Goal: Entertainment & Leisure: Consume media (video, audio)

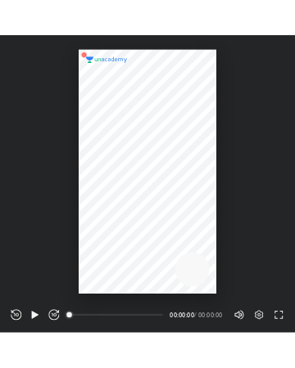
scroll to position [543, 537]
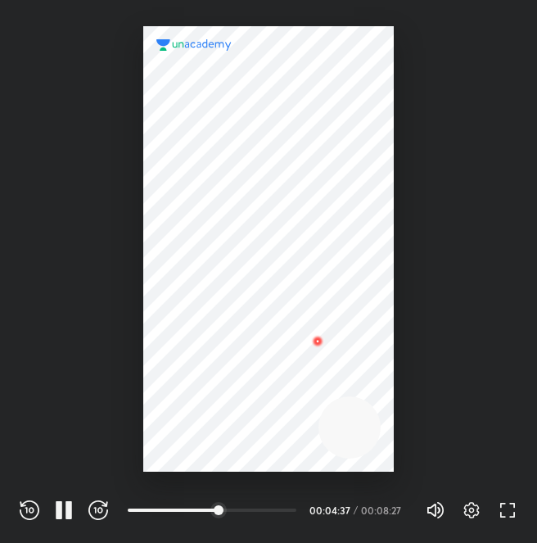
click at [66, 522] on div "REWIND (J) PAUSE (K) FORWARD (L) 00:00 00:04:37 / 00:08:27 Volume (M) 100% Sett…" at bounding box center [268, 507] width 537 height 71
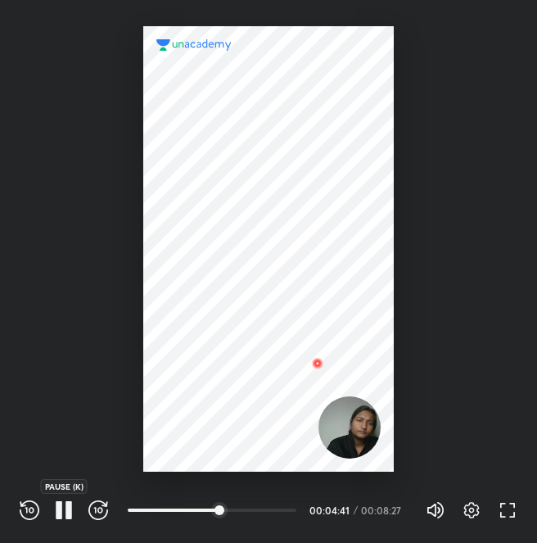
click at [54, 510] on icon "button" at bounding box center [64, 510] width 20 height 20
click at [216, 286] on div at bounding box center [268, 248] width 251 height 445
click at [56, 511] on icon "button" at bounding box center [64, 510] width 20 height 20
click at [65, 516] on icon "button" at bounding box center [64, 510] width 20 height 20
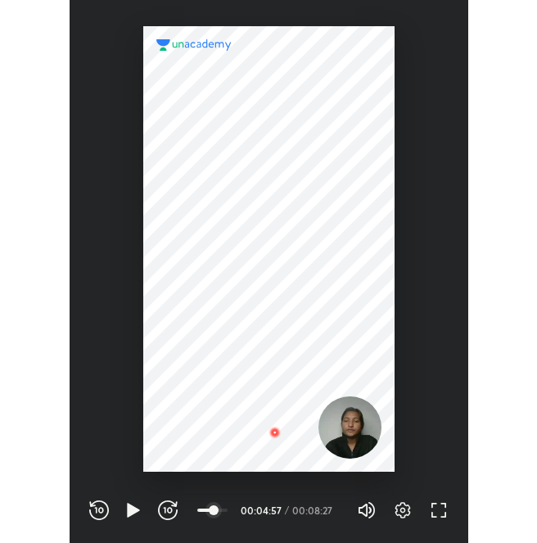
scroll to position [543, 399]
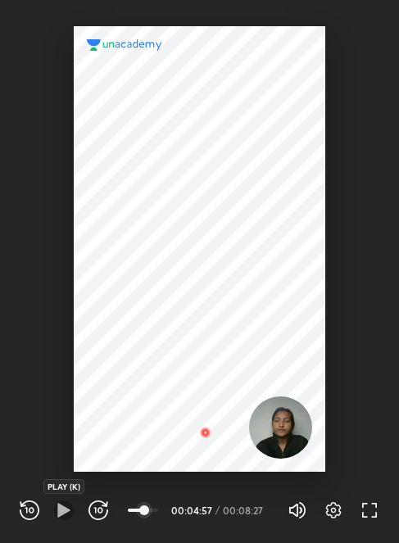
click at [63, 517] on icon "button" at bounding box center [64, 510] width 20 height 20
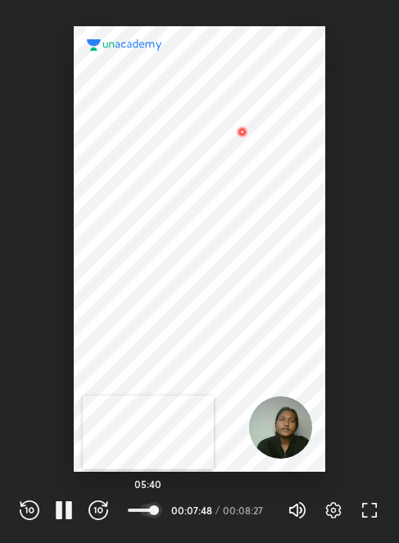
click at [148, 513] on div at bounding box center [146, 510] width 13 height 13
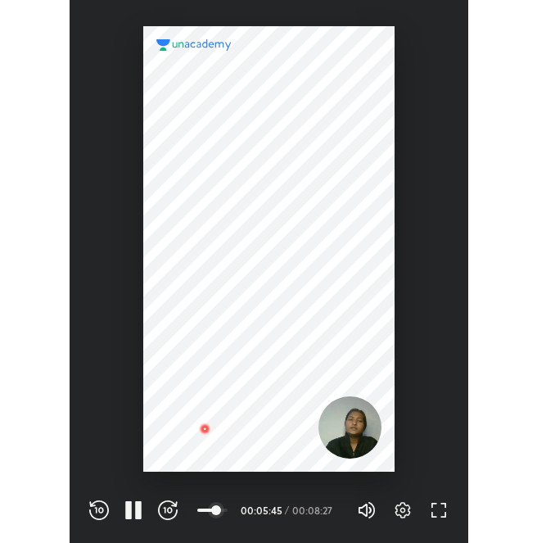
scroll to position [543, 537]
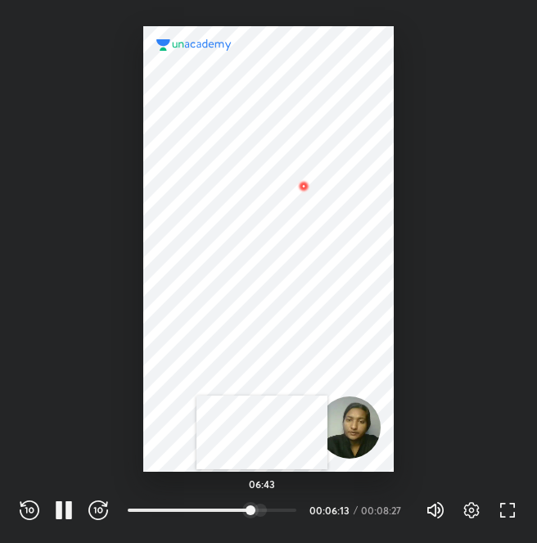
click at [262, 506] on div at bounding box center [260, 510] width 13 height 13
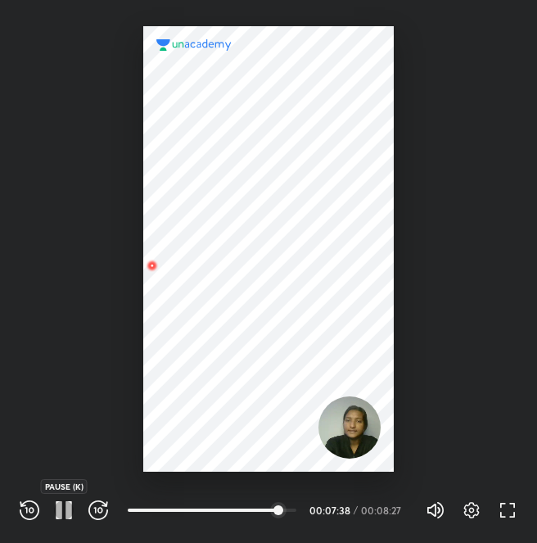
click at [69, 505] on icon "button" at bounding box center [68, 510] width 7 height 18
click at [70, 504] on icon "button" at bounding box center [64, 510] width 20 height 20
click at [64, 507] on icon "button" at bounding box center [64, 510] width 20 height 20
